Goal: Find specific page/section: Find specific page/section

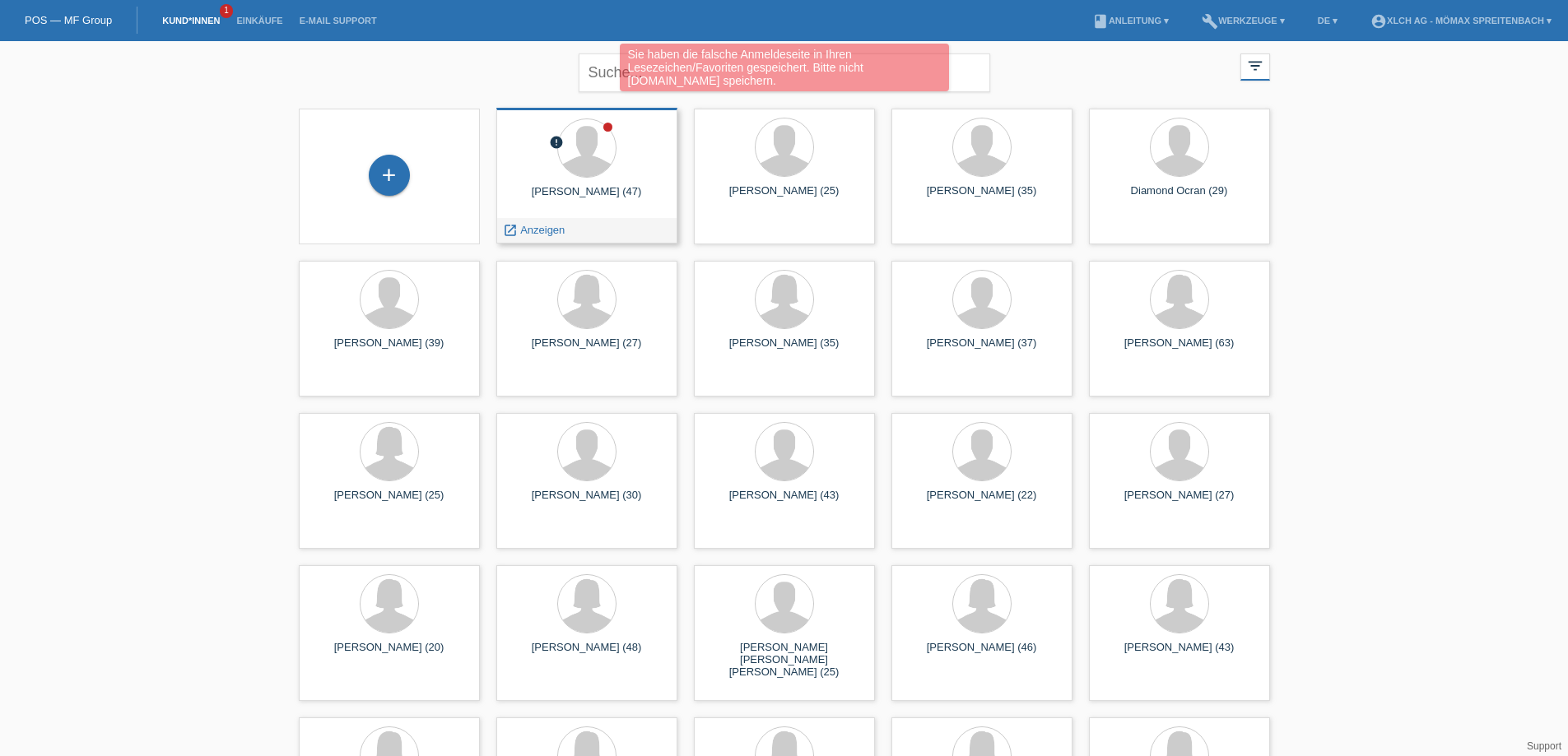
click at [650, 180] on div "error Dautoski Nenad (47) launch Anzeigen" at bounding box center [587, 175] width 181 height 136
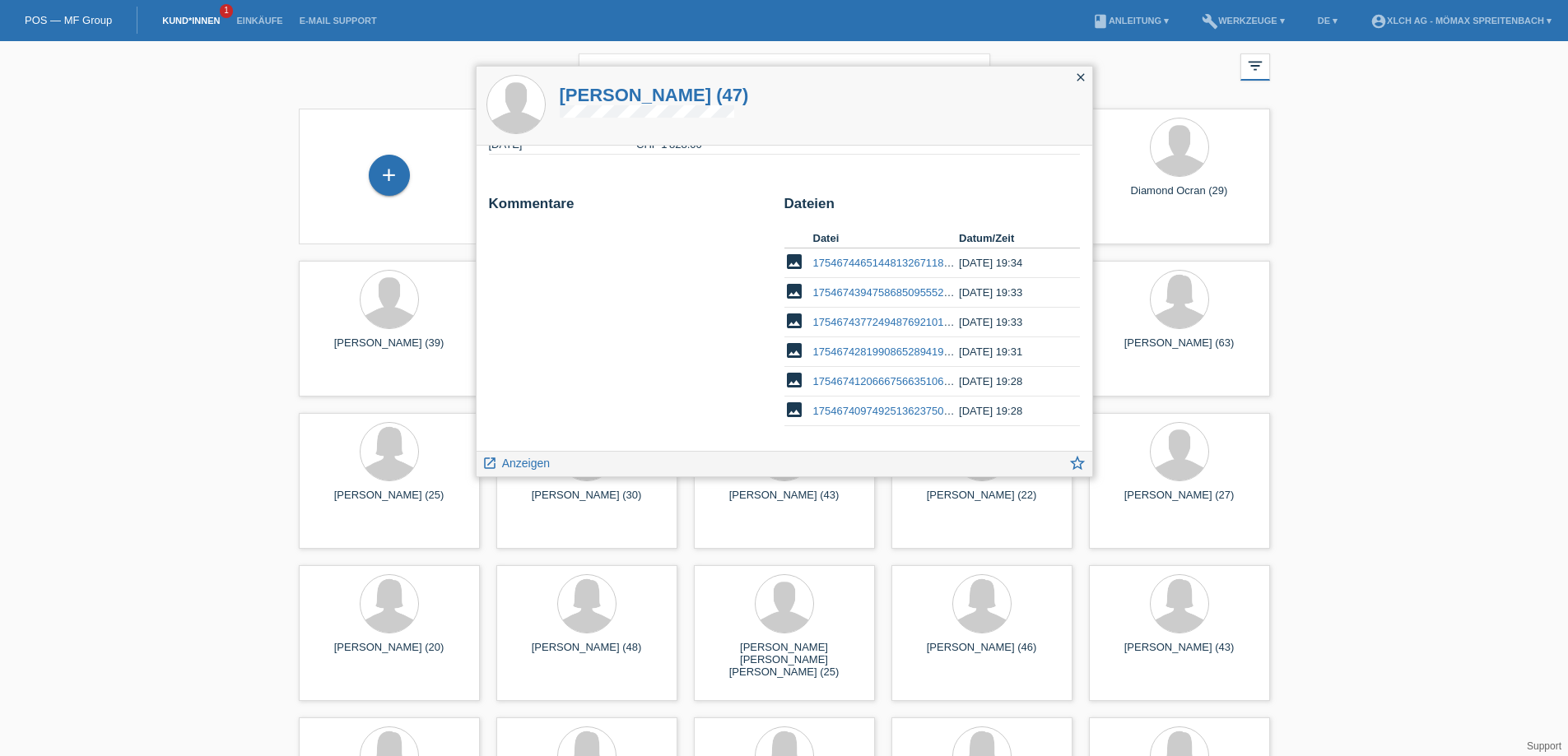
scroll to position [105, 0]
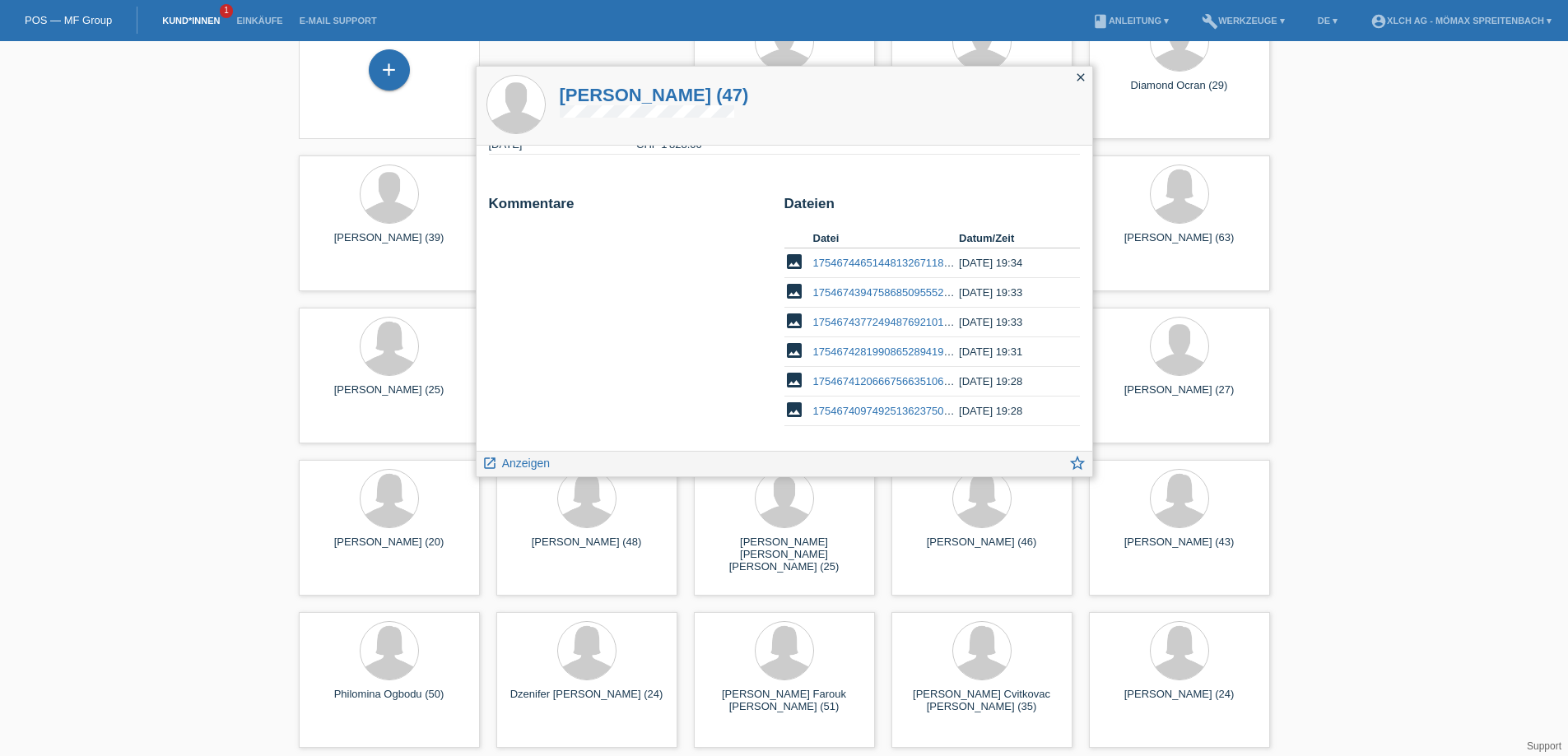
click at [655, 101] on h1 "Dautoski Nenad (47)" at bounding box center [654, 95] width 189 height 21
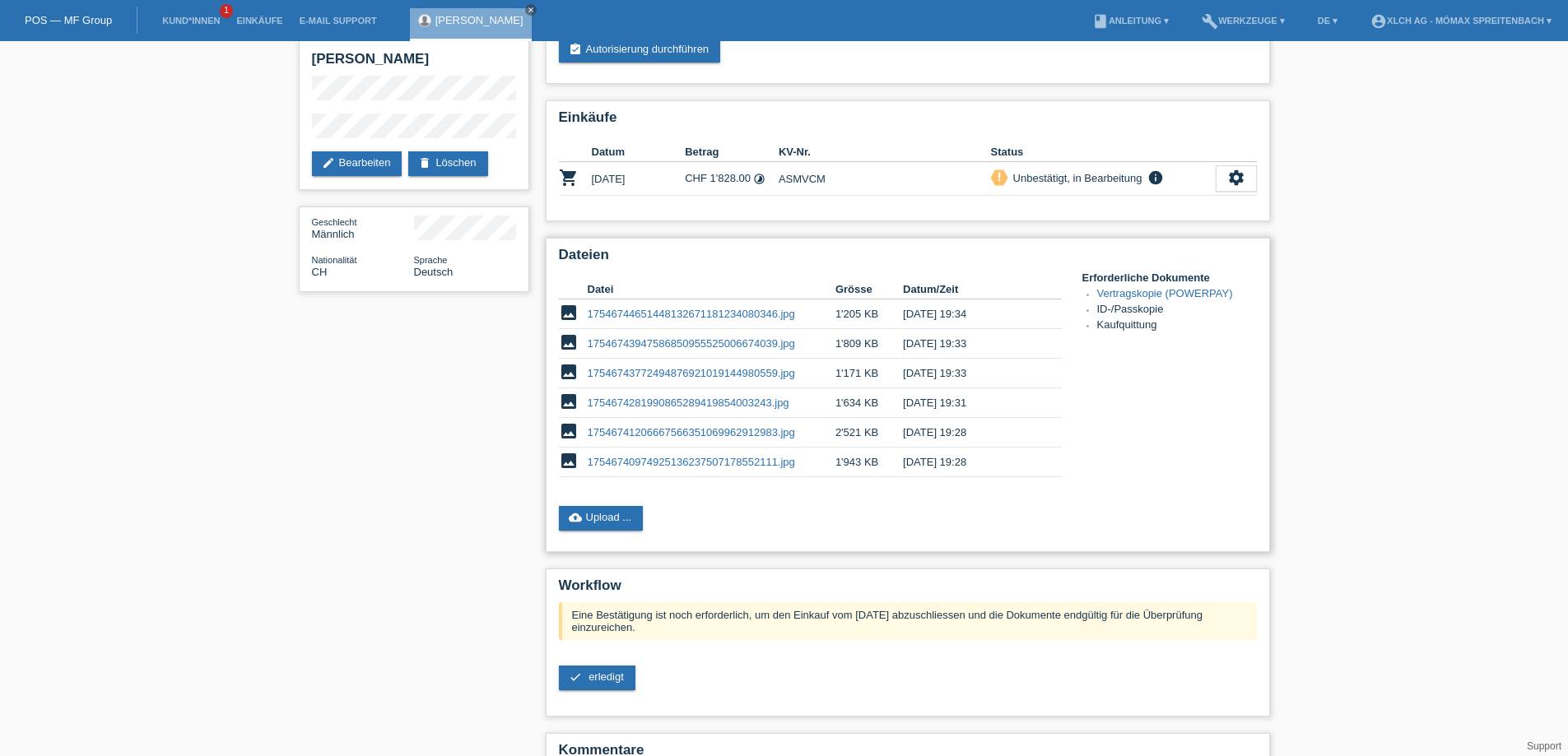
scroll to position [168, 0]
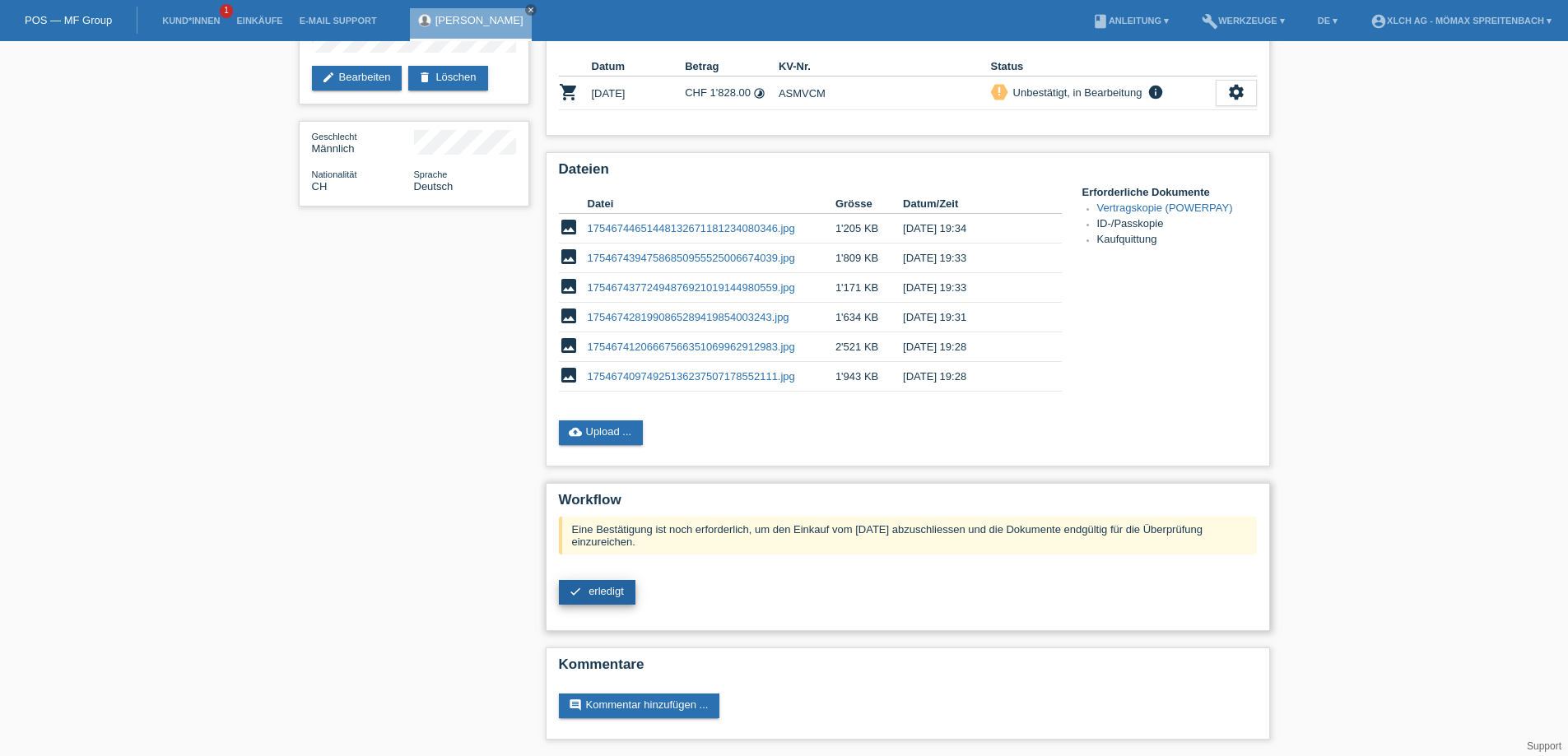
click at [602, 591] on span "erledigt" at bounding box center [606, 591] width 35 height 13
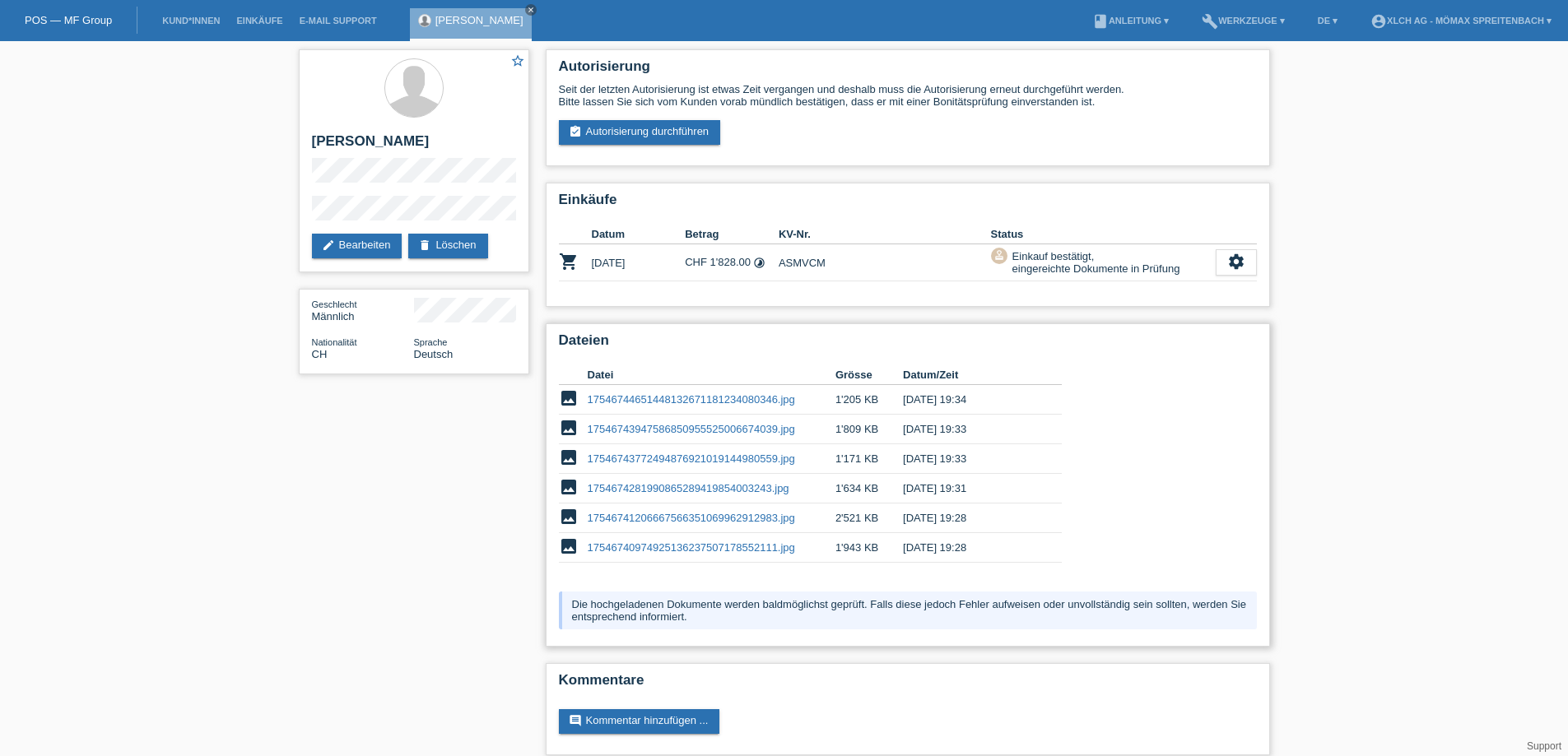
scroll to position [16, 0]
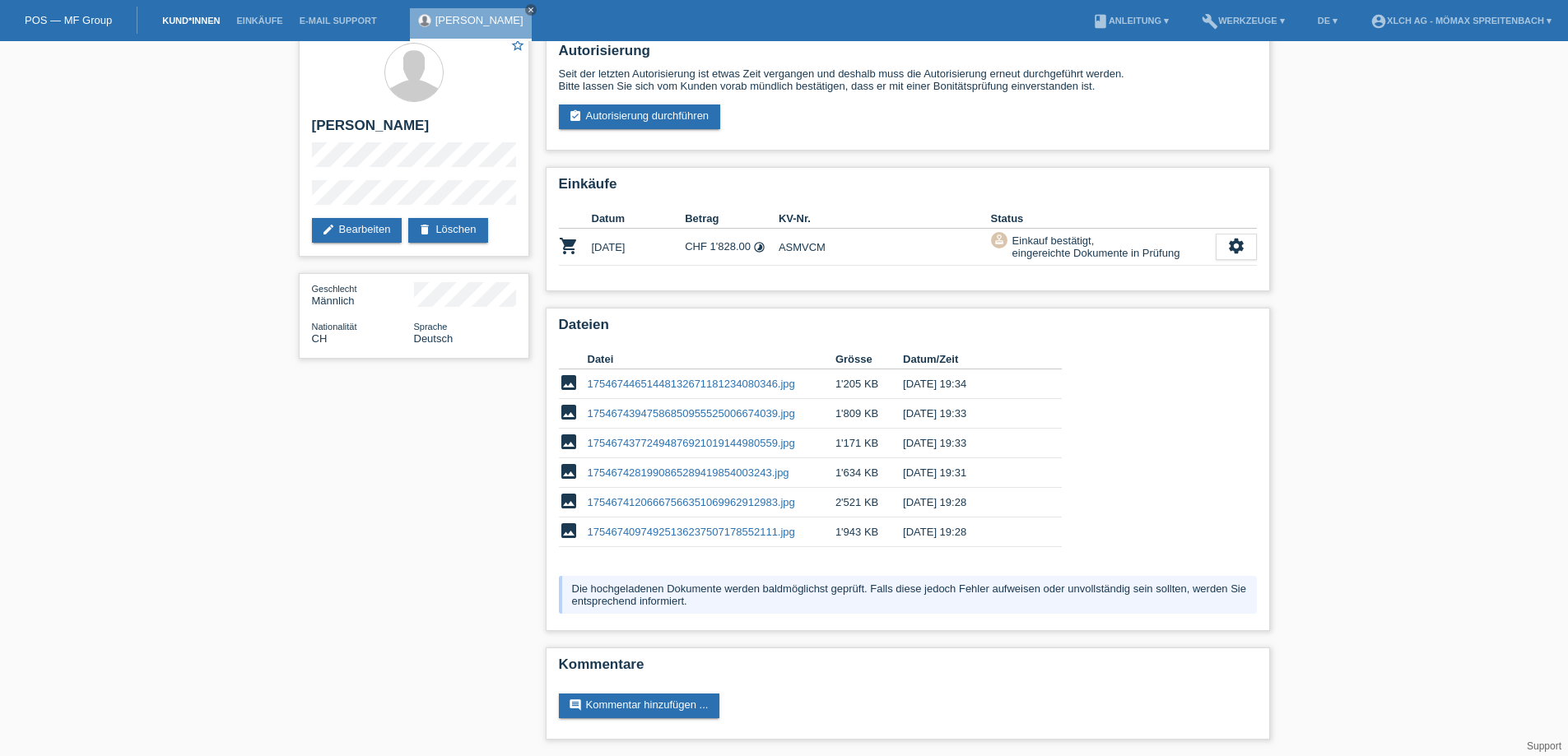
click at [175, 21] on link "Kund*innen" at bounding box center [190, 21] width 74 height 10
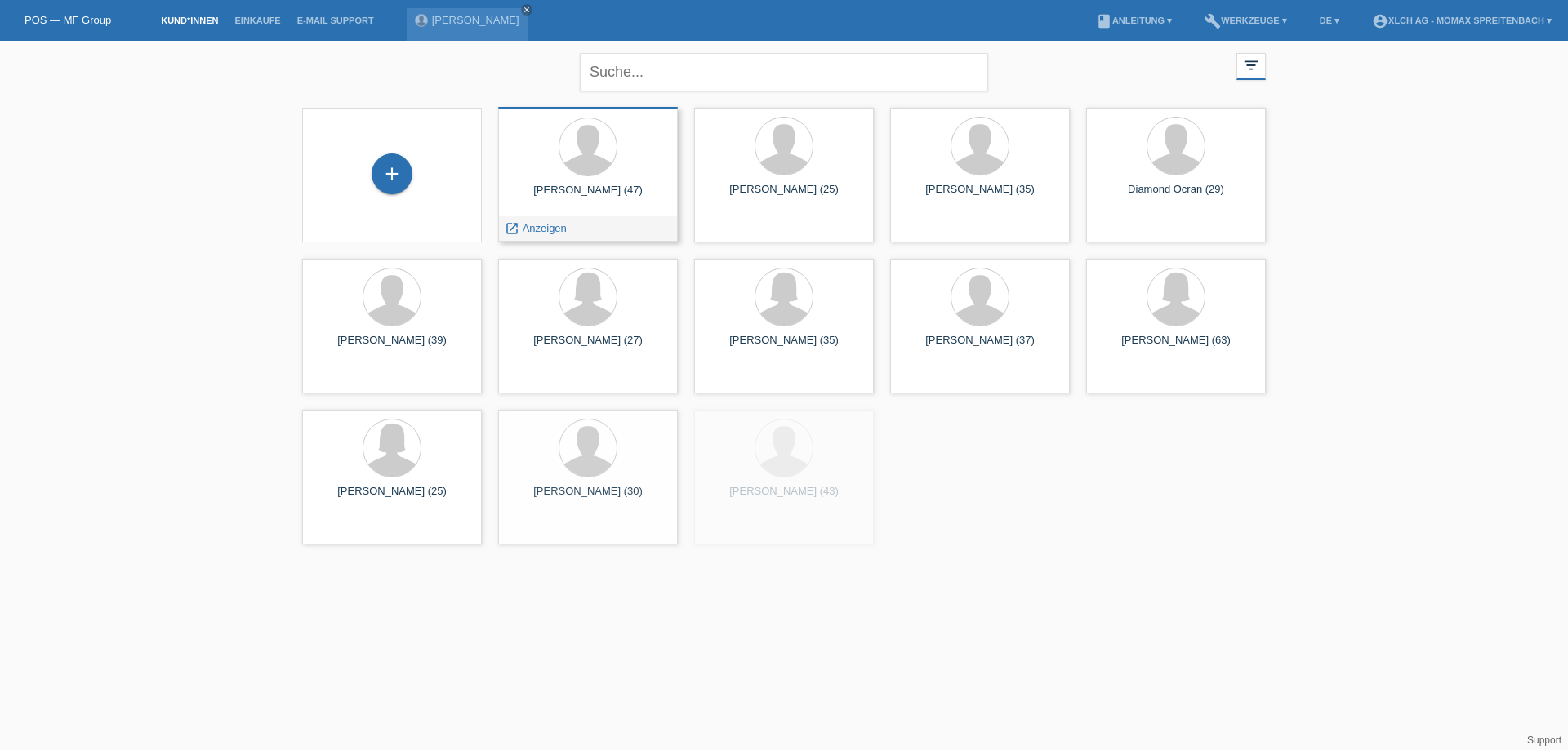
click at [555, 169] on div at bounding box center [587, 148] width 153 height 61
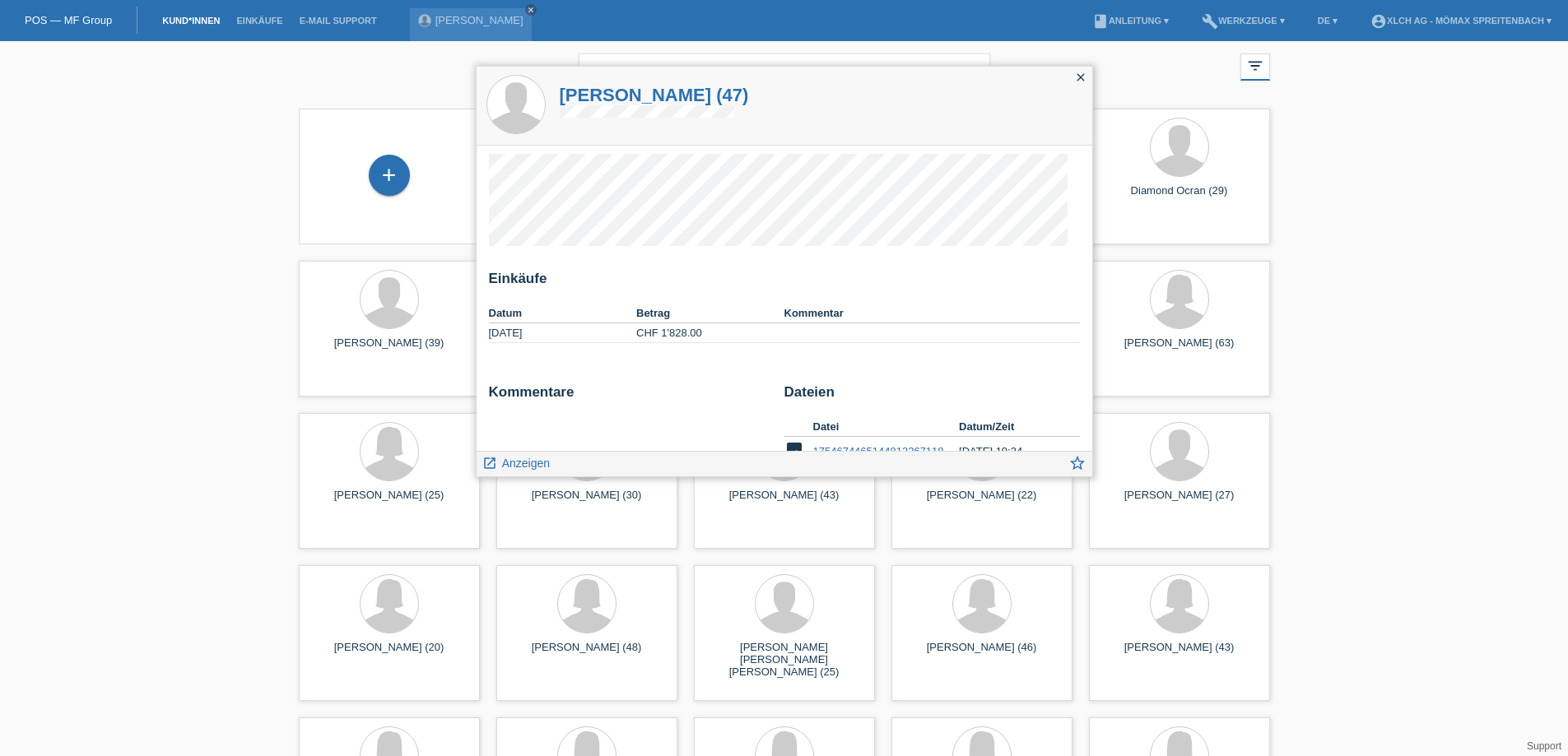
click at [639, 98] on h1 "Dautoski Nenad (47)" at bounding box center [654, 95] width 189 height 21
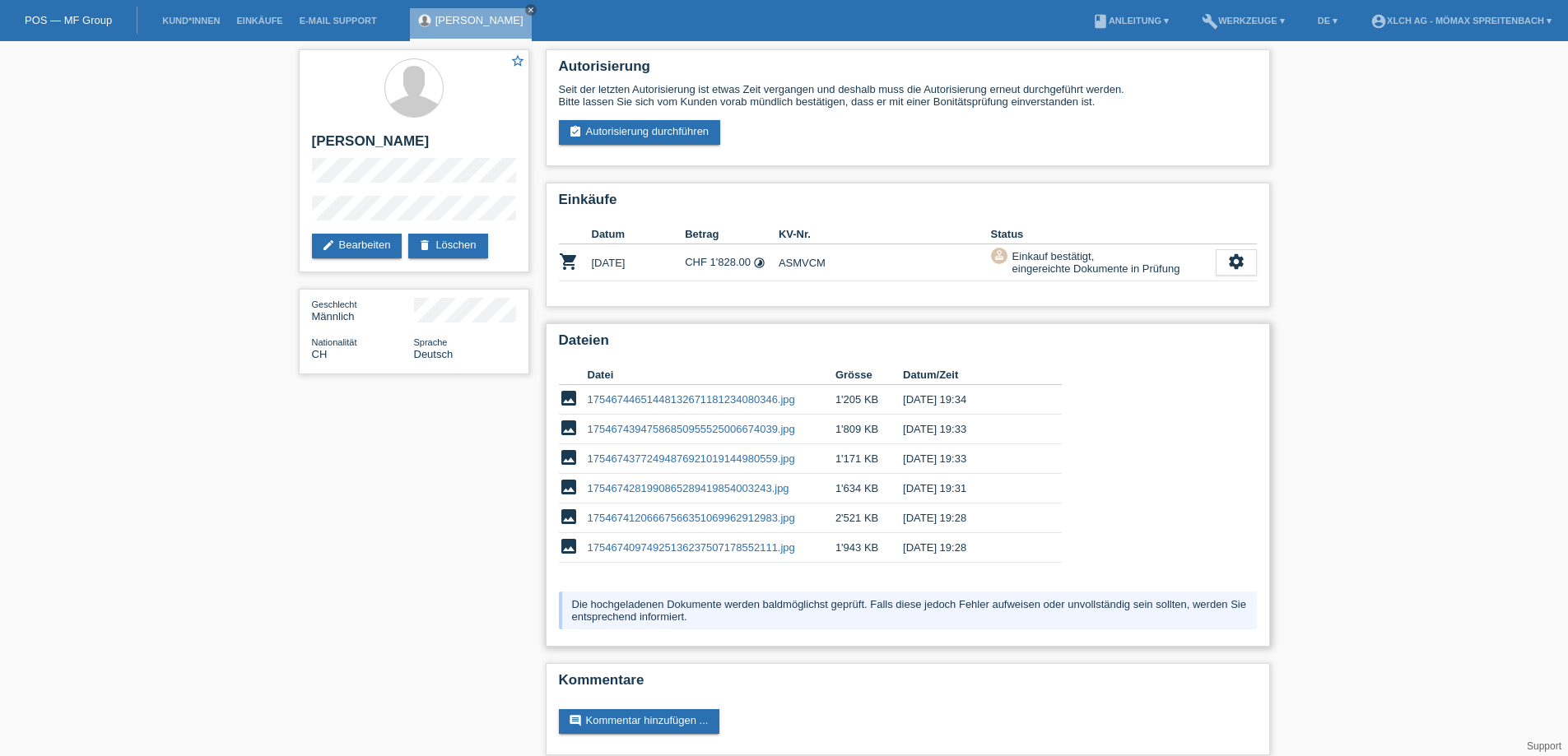
scroll to position [16, 0]
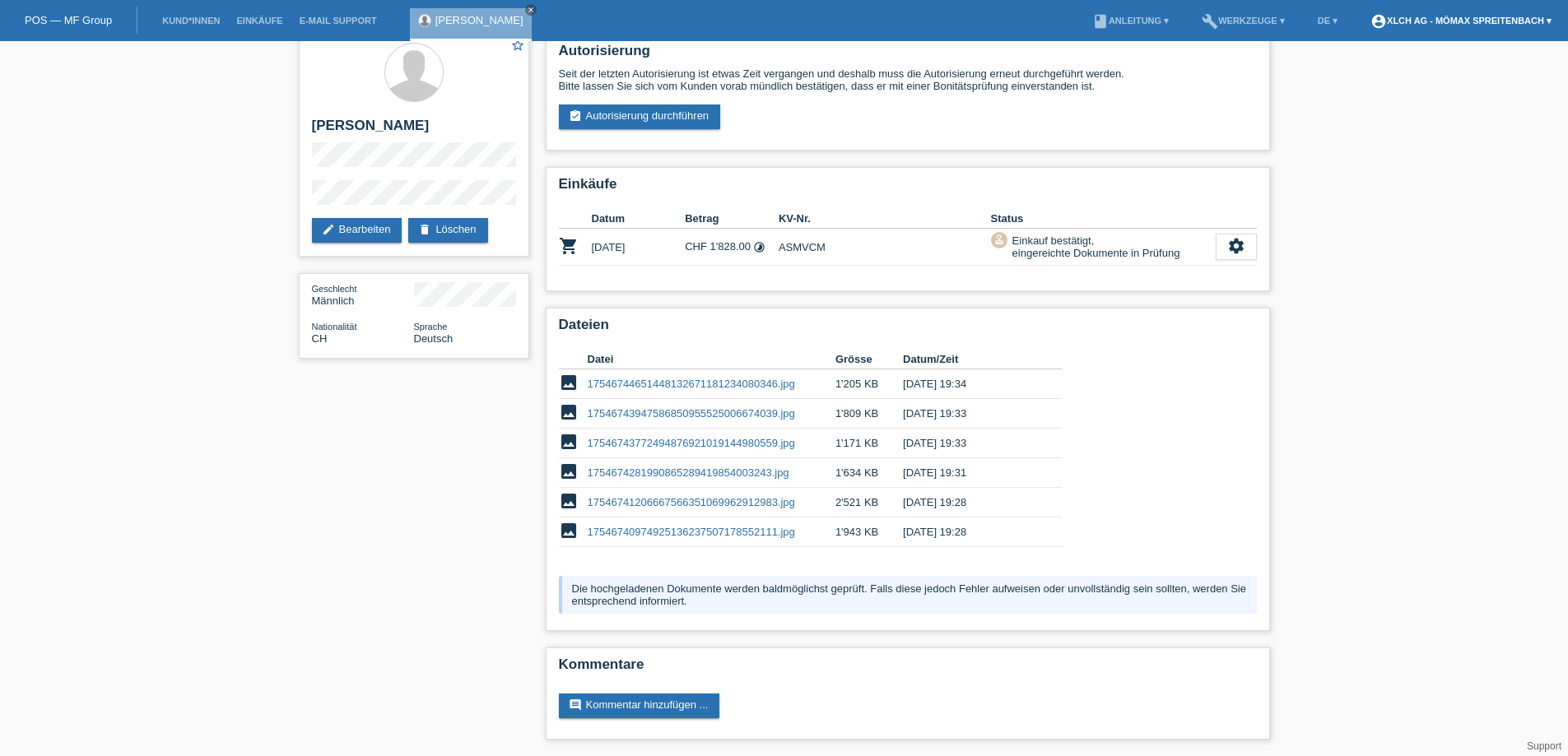
click at [1470, 24] on link "account_circle XLCH AG - Mömax Spreitenbach ▾" at bounding box center [1460, 21] width 198 height 10
click at [1122, 15] on li "book Anleitung ▾" at bounding box center [1130, 21] width 93 height 42
click at [1122, 19] on link "book Anleitung ▾" at bounding box center [1130, 21] width 93 height 10
click at [272, 24] on link "Einkäufe" at bounding box center [259, 21] width 63 height 10
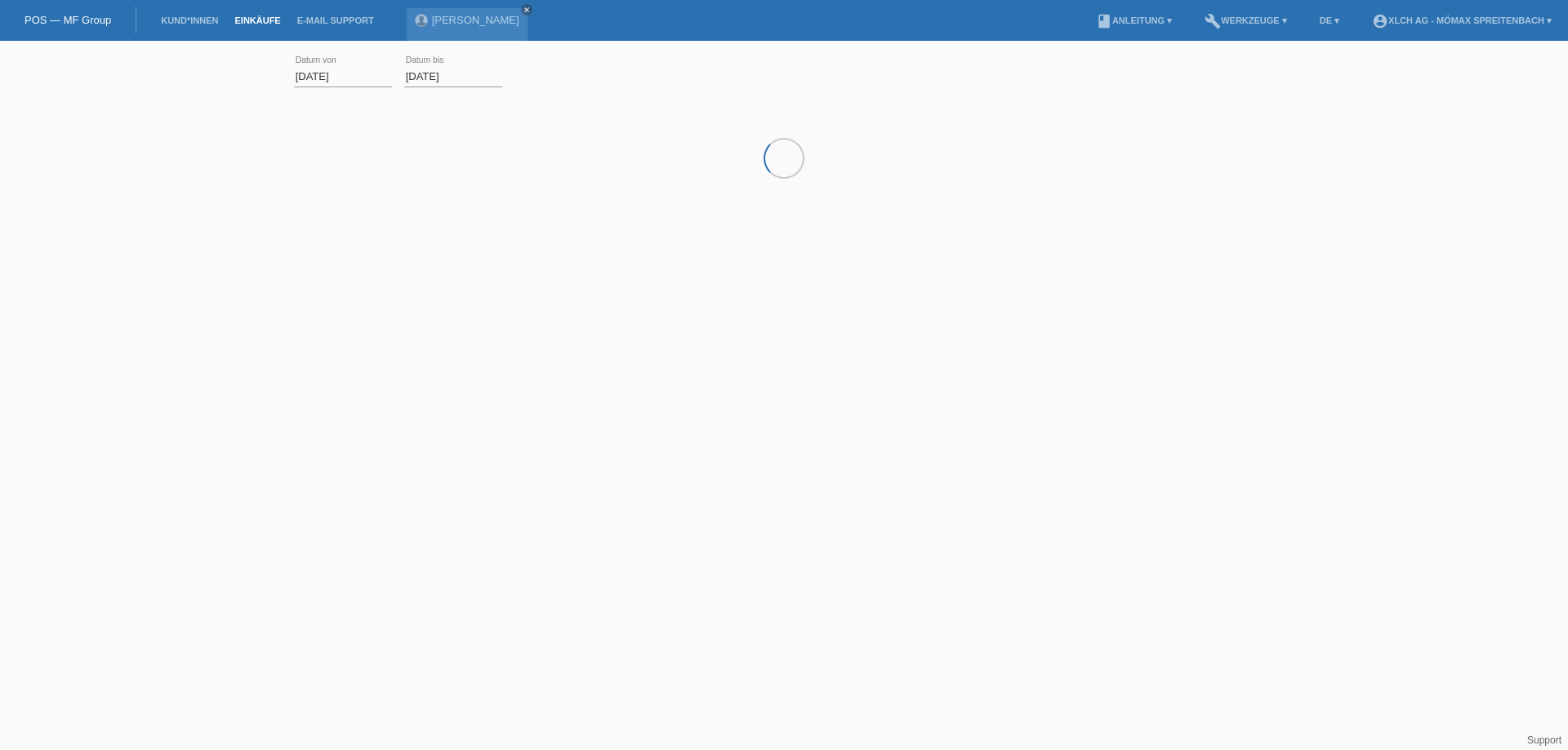
click at [344, 18] on link "E-Mail Support" at bounding box center [335, 21] width 93 height 10
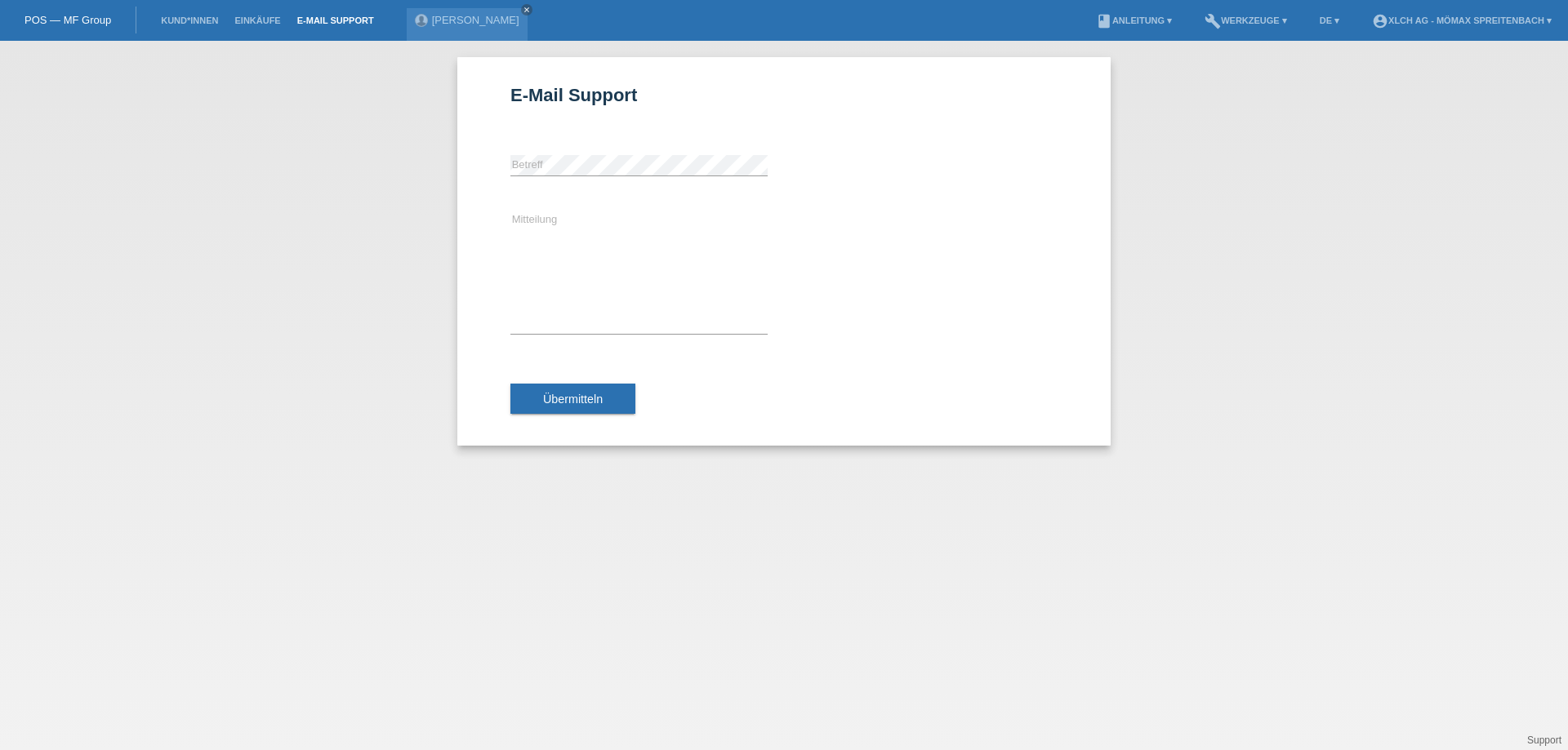
click at [97, 17] on link "POS — MF Group" at bounding box center [68, 20] width 87 height 12
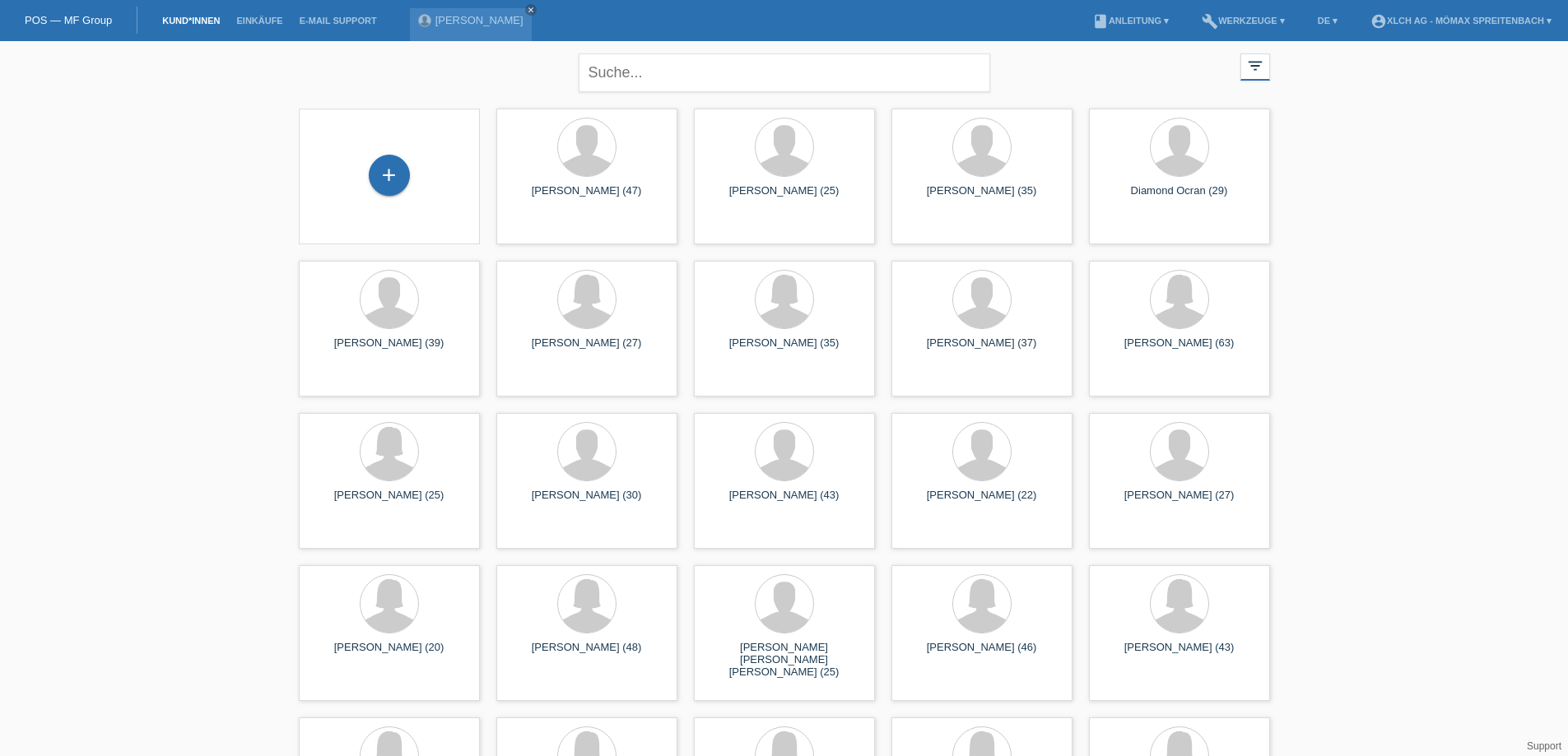
click at [93, 17] on link "POS — MF Group" at bounding box center [68, 20] width 88 height 13
click at [612, 209] on div "[PERSON_NAME] (47)" at bounding box center [587, 199] width 154 height 27
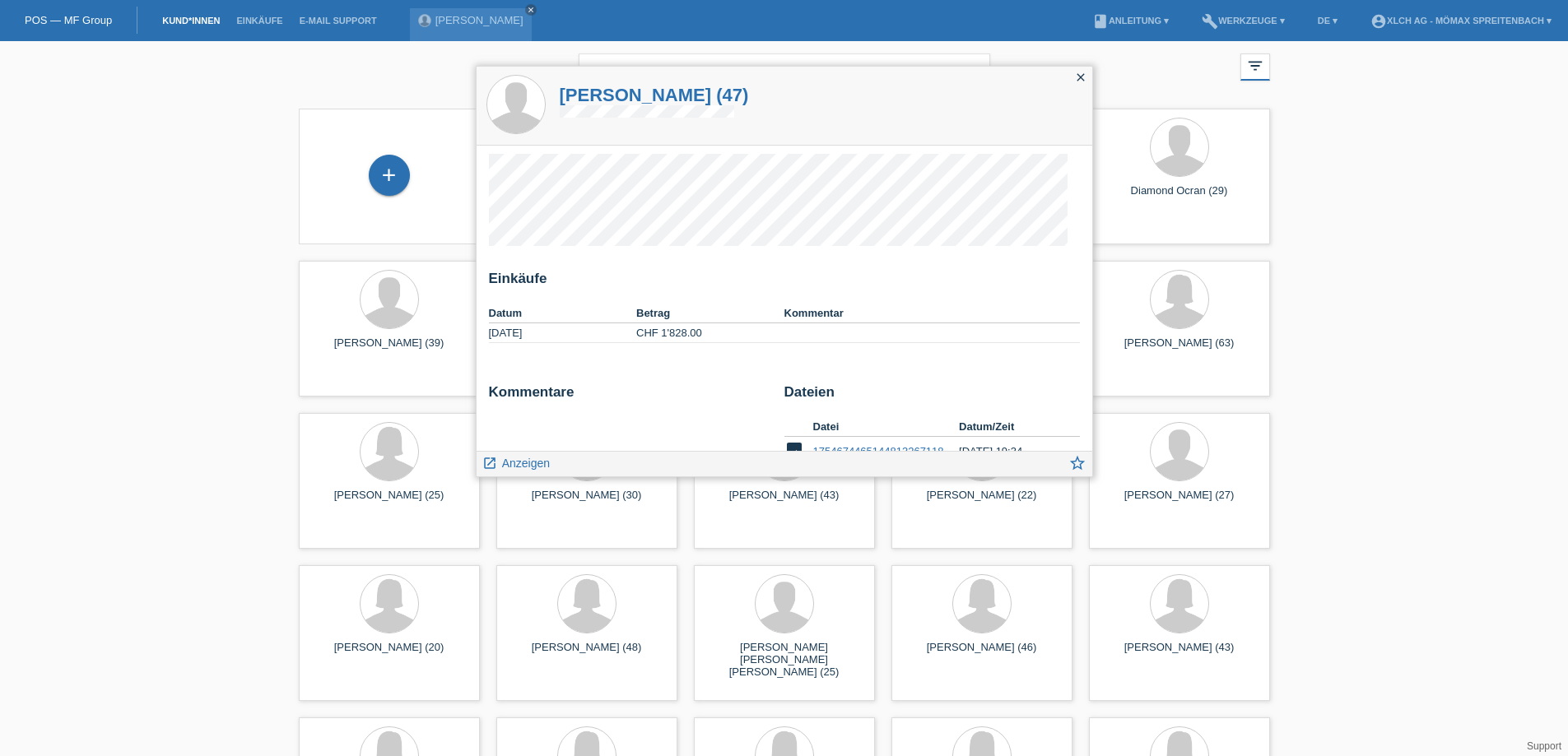
click at [652, 88] on h1 "Dautoski Nenad (47)" at bounding box center [654, 95] width 189 height 21
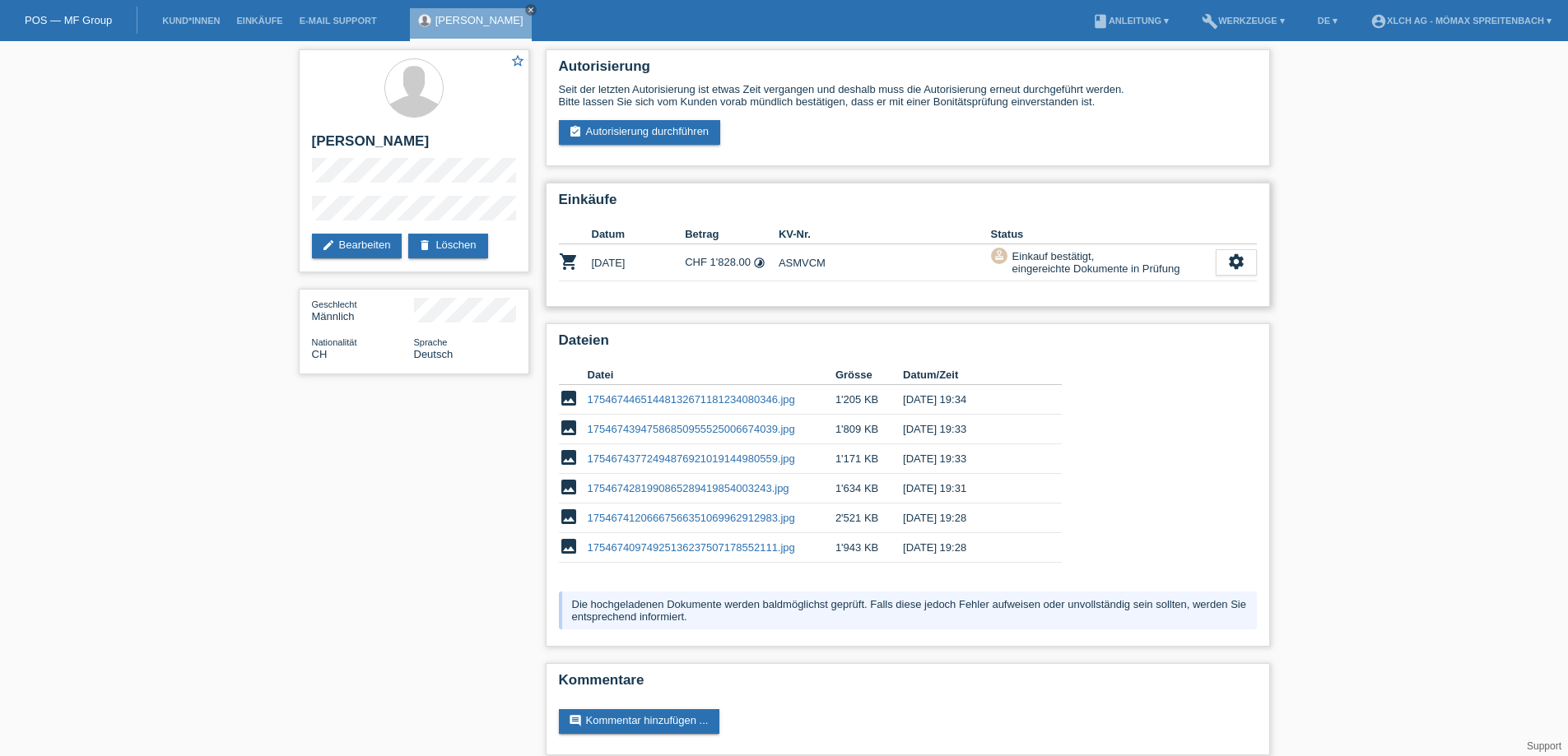
scroll to position [16, 0]
